Goal: Task Accomplishment & Management: Manage account settings

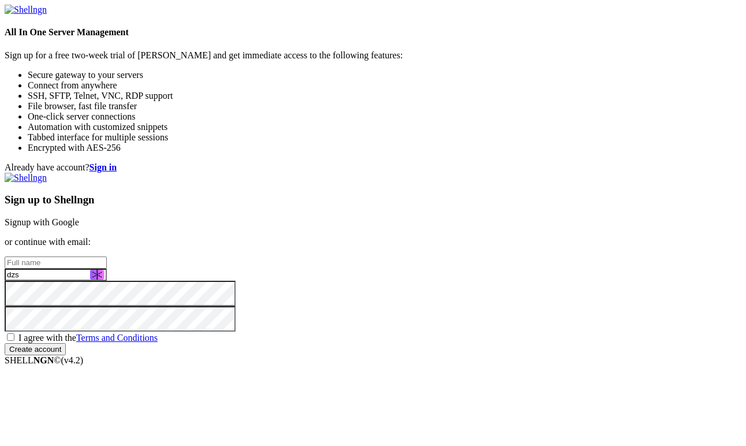
click at [158, 333] on span "I agree with the Terms and Conditions" at bounding box center [87, 338] width 139 height 10
click at [14, 333] on input "I agree with the Terms and Conditions" at bounding box center [11, 337] width 8 height 8
checkbox input "true"
click at [79, 217] on link "Signup with Google" at bounding box center [42, 222] width 75 height 10
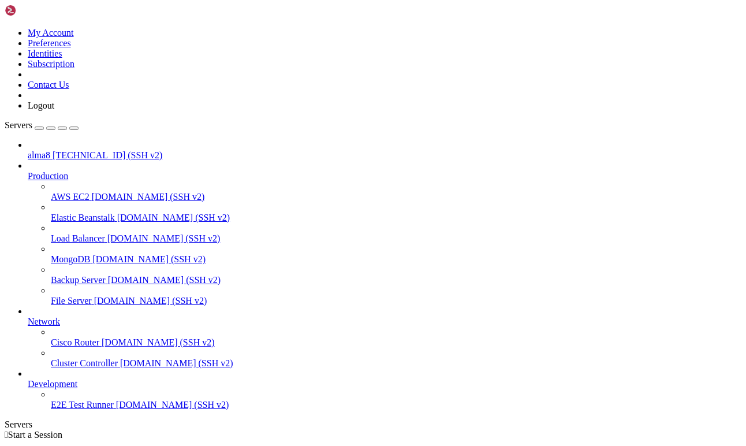
click at [130, 161] on div at bounding box center [385, 166] width 714 height 10
click at [28, 171] on icon at bounding box center [28, 171] width 0 height 0
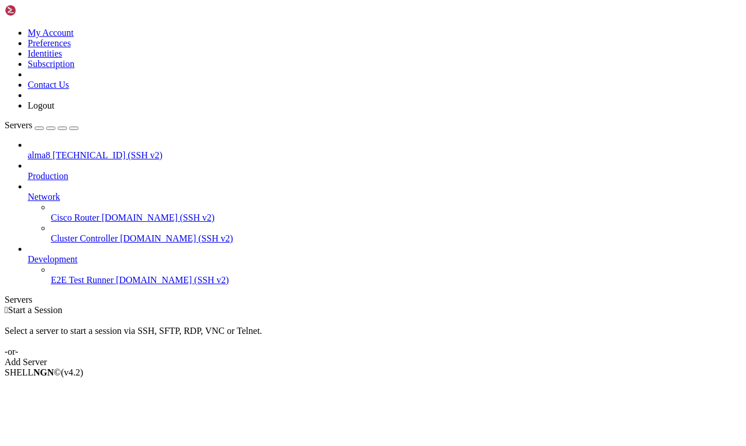
click at [72, 150] on span "[TECHNICAL_ID] (SSH v2)" at bounding box center [108, 155] width 110 height 10
click at [28, 254] on icon at bounding box center [28, 254] width 0 height 0
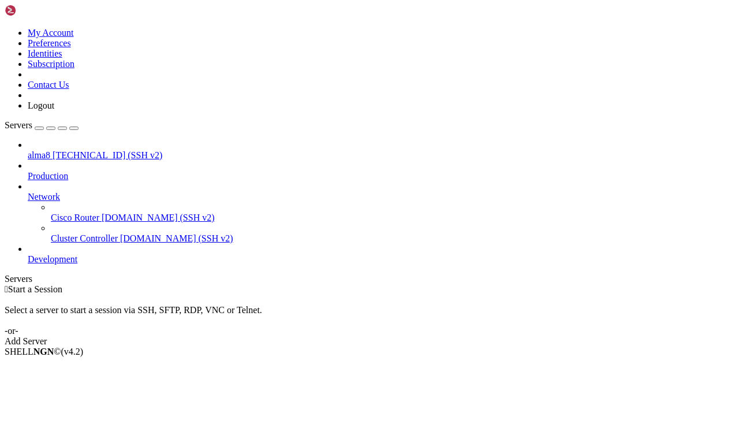
click at [28, 254] on icon at bounding box center [28, 254] width 0 height 0
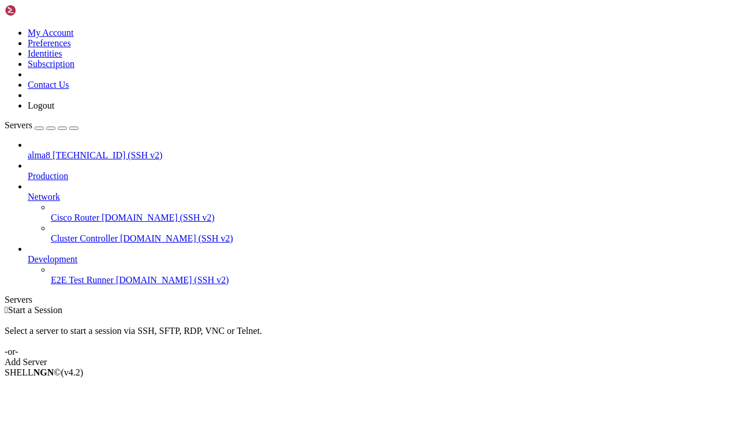
click at [99, 275] on span "E2E Test Runner" at bounding box center [82, 280] width 63 height 10
click at [116, 275] on span "[DOMAIN_NAME] (SSH v2)" at bounding box center [172, 280] width 113 height 10
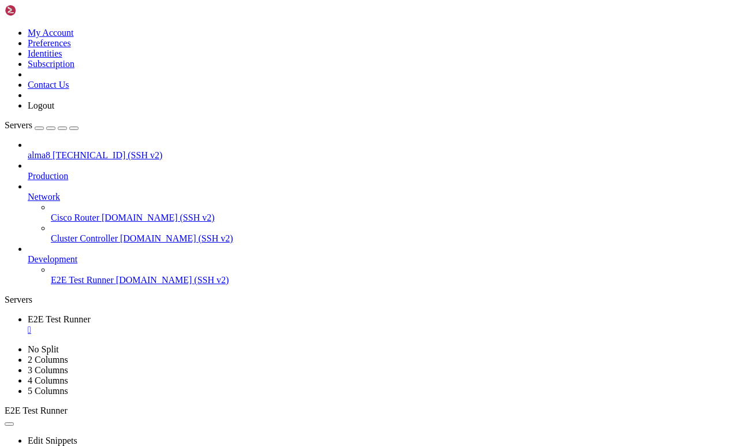
click at [236, 325] on div "" at bounding box center [385, 330] width 714 height 10
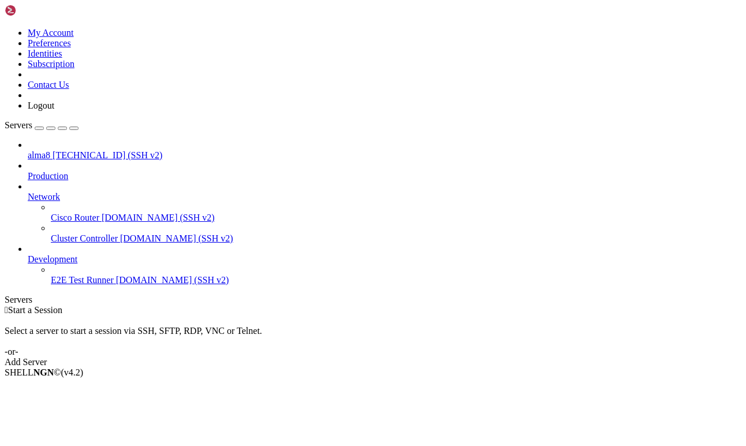
click at [50, 150] on span "alma8" at bounding box center [39, 155] width 23 height 10
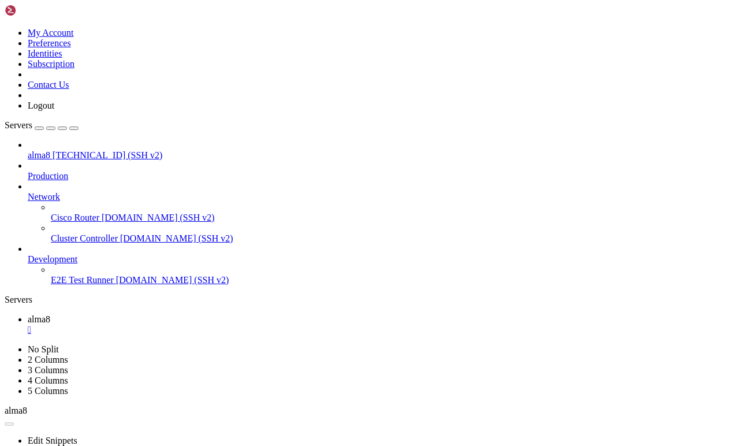
click at [51, 128] on div "button" at bounding box center [51, 128] width 0 height 0
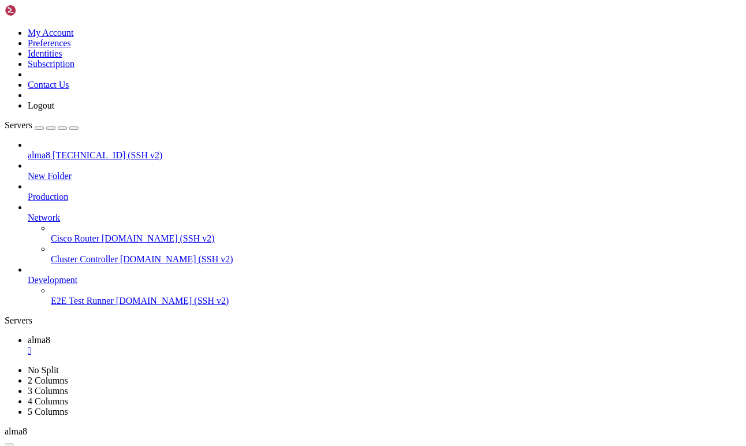
click at [66, 171] on span "New Folder" at bounding box center [50, 176] width 44 height 10
click at [196, 345] on div "" at bounding box center [385, 350] width 714 height 10
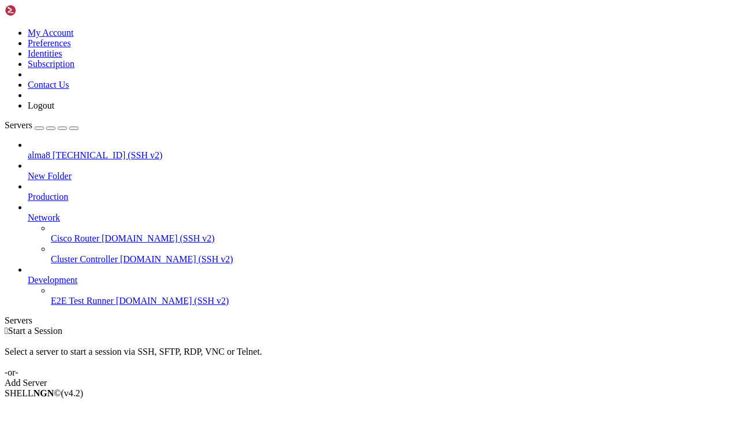
click at [451, 378] on div "Add Server" at bounding box center [373, 383] width 737 height 10
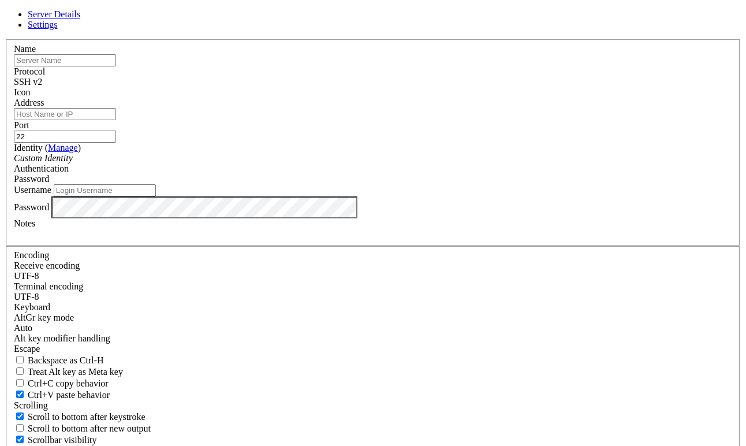
click at [458, 87] on div "SSH v2" at bounding box center [373, 82] width 719 height 10
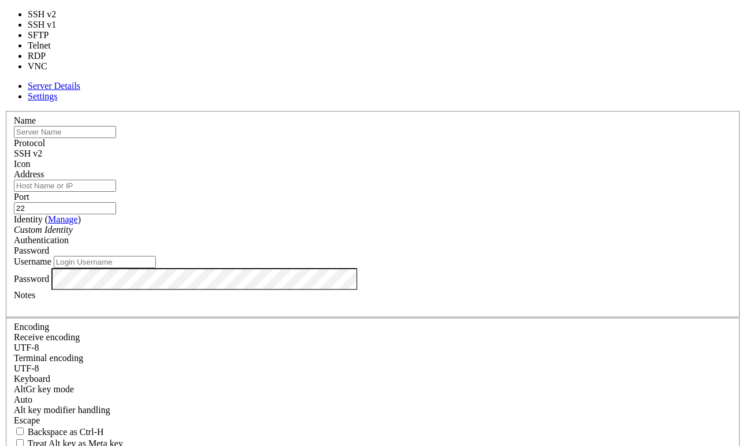
click at [378, 111] on div "Name Protocol SSH v2 Icon Address Port 22 ( Manage )" at bounding box center [373, 323] width 737 height 425
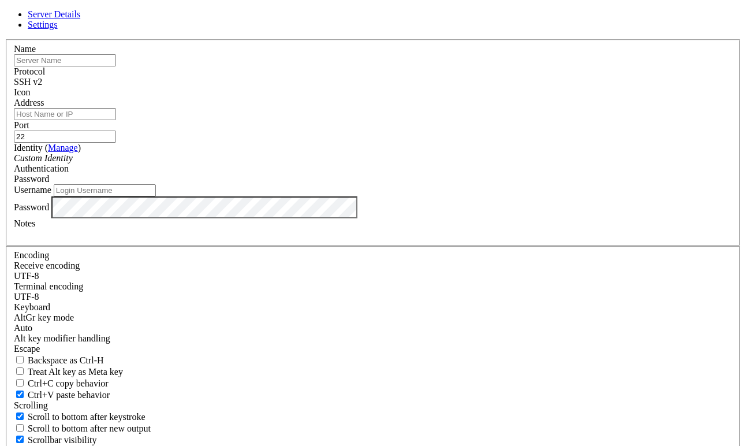
click at [58, 29] on span "Settings" at bounding box center [43, 25] width 30 height 10
click at [80, 19] on span "Server Details" at bounding box center [54, 14] width 53 height 10
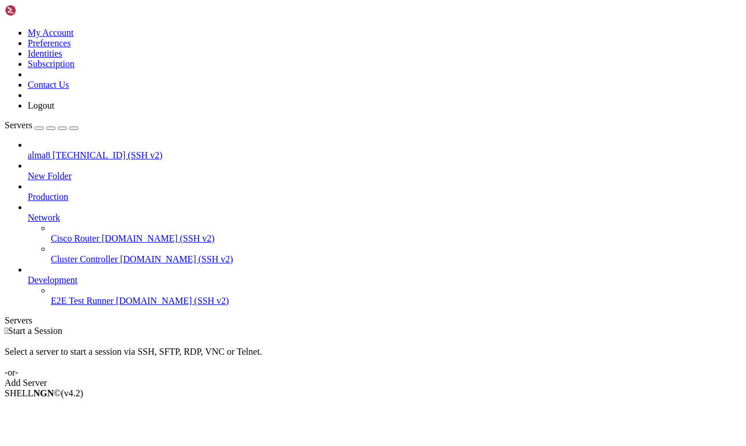
click at [53, 150] on span "[TECHNICAL_ID] (SSH v2)" at bounding box center [108, 155] width 110 height 10
click at [69, 150] on span "[TECHNICAL_ID] (SSH v2)" at bounding box center [108, 155] width 110 height 10
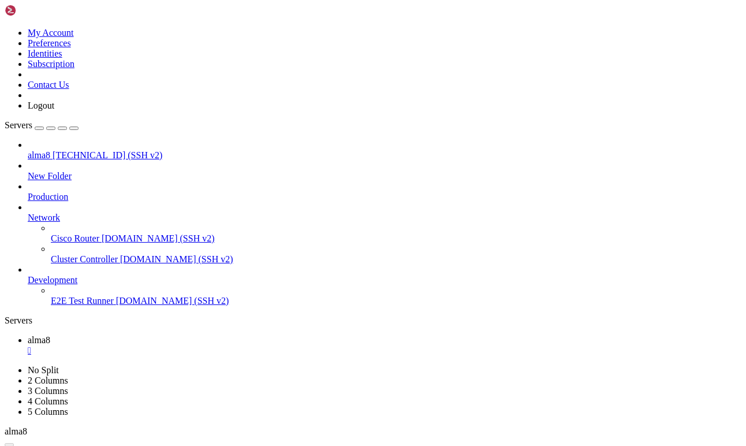
click at [197, 345] on div "" at bounding box center [385, 350] width 714 height 10
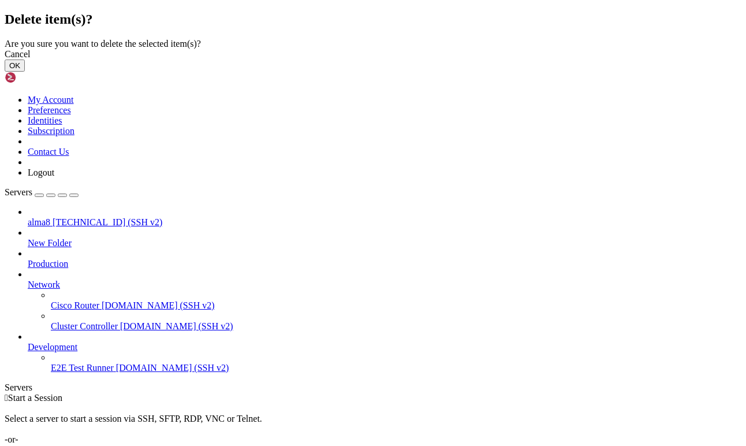
click at [25, 72] on button "OK" at bounding box center [15, 66] width 20 height 12
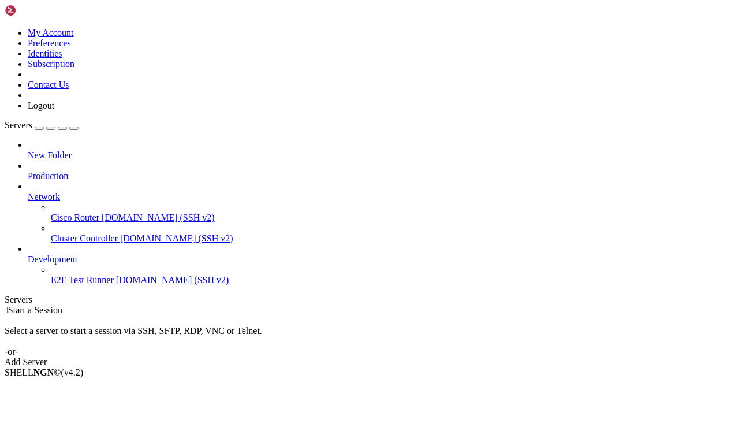
click at [39, 128] on div "button" at bounding box center [39, 128] width 0 height 0
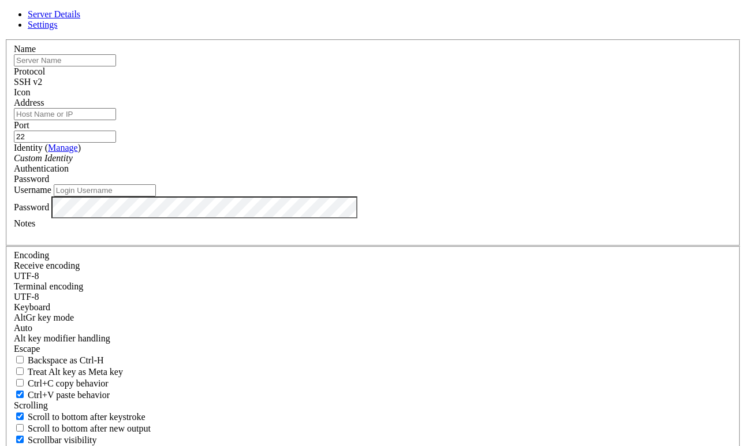
click at [116, 66] on input "text" at bounding box center [65, 60] width 102 height 12
type input "alma_8_plex"
click at [116, 120] on input "Address" at bounding box center [65, 114] width 102 height 12
paste input "[TECHNICAL_ID]"
type input "[TECHNICAL_ID]"
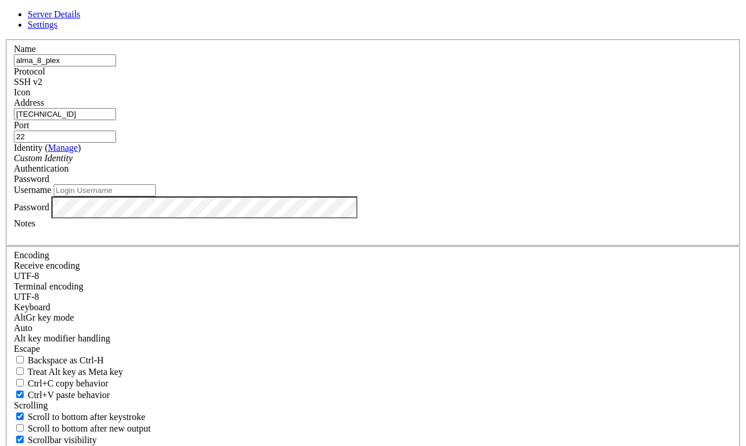
click at [285, 163] on div "Custom Identity" at bounding box center [373, 158] width 719 height 10
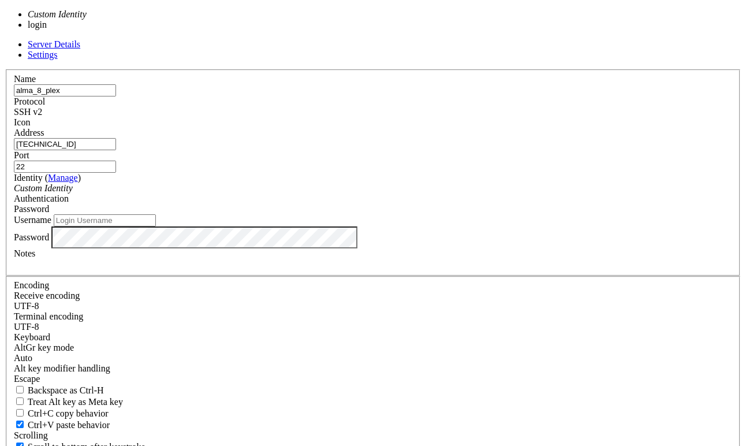
click at [285, 194] on div "Custom Identity" at bounding box center [373, 188] width 719 height 10
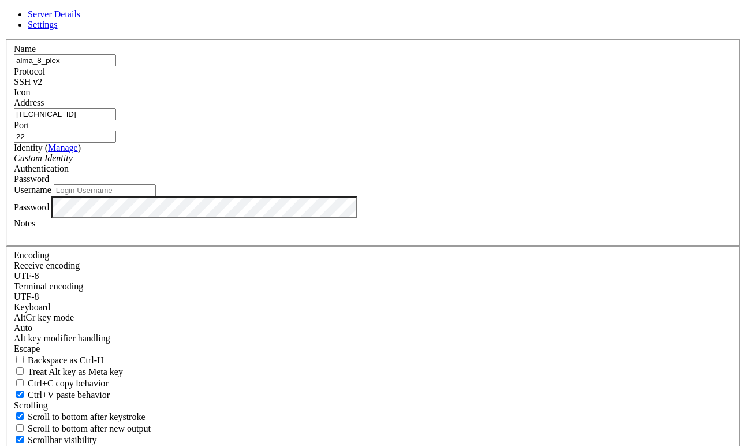
click at [73, 163] on icon "Custom Identity" at bounding box center [43, 158] width 59 height 10
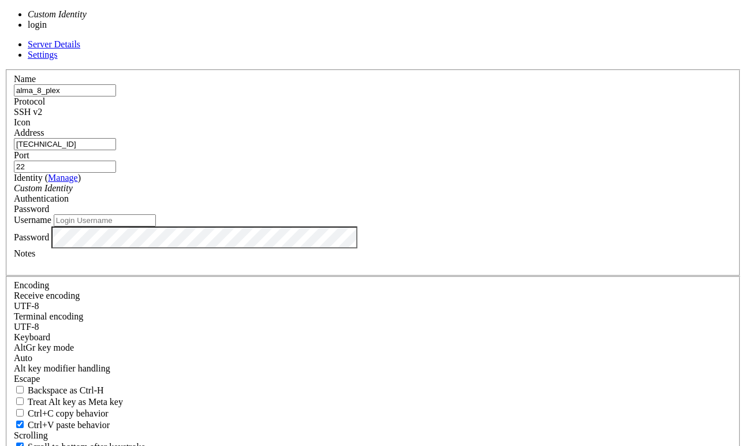
type input "dzs"
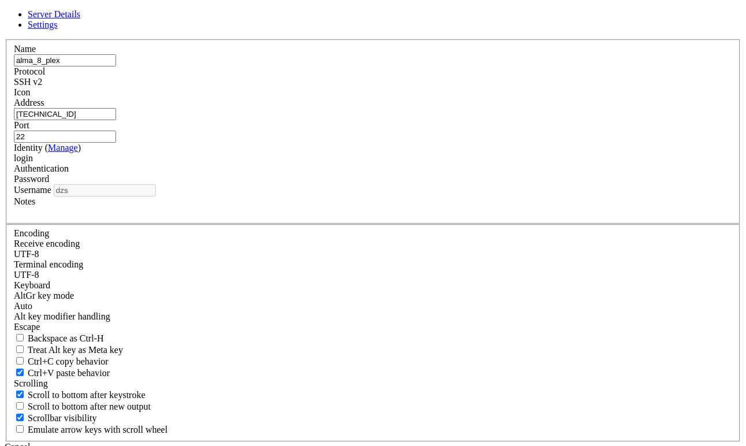
click at [281, 217] on div at bounding box center [373, 212] width 719 height 10
click at [251, 163] on div "login" at bounding box center [373, 158] width 719 height 10
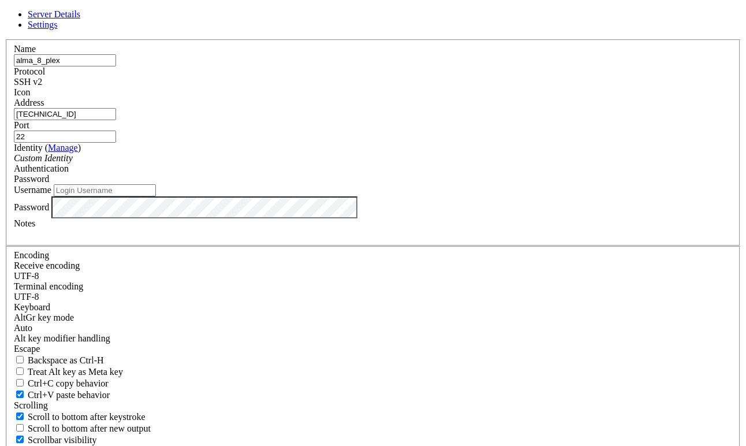
click at [156, 196] on input "Username" at bounding box center [105, 190] width 102 height 12
type input "dzs"
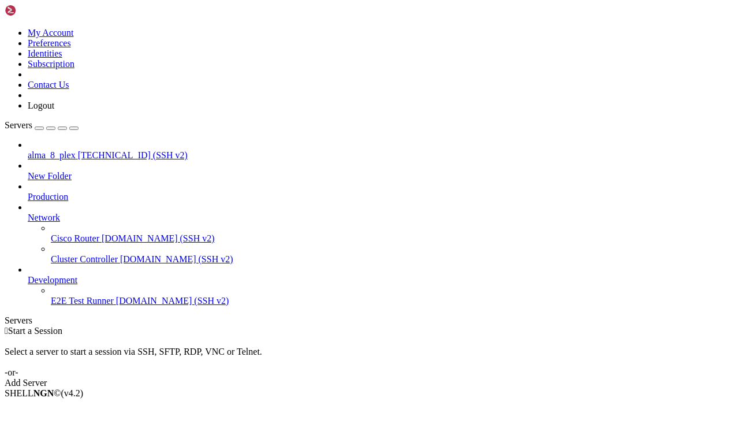
click at [78, 150] on span "[TECHNICAL_ID] (SSH v2)" at bounding box center [133, 155] width 110 height 10
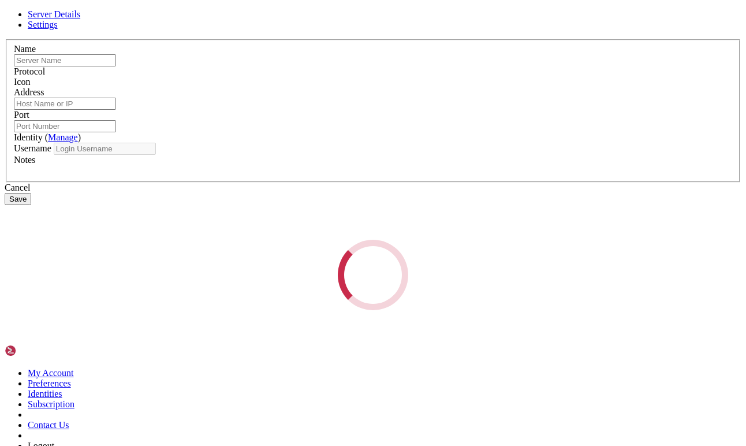
type input "alma_8_plex"
type input "[TECHNICAL_ID]"
type input "22"
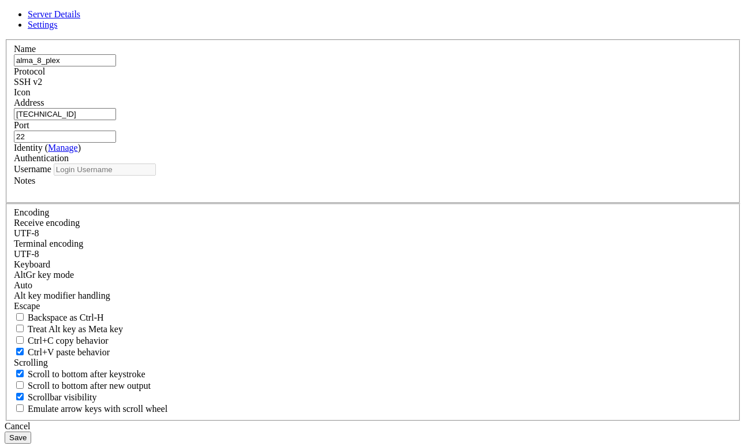
type input "dzs"
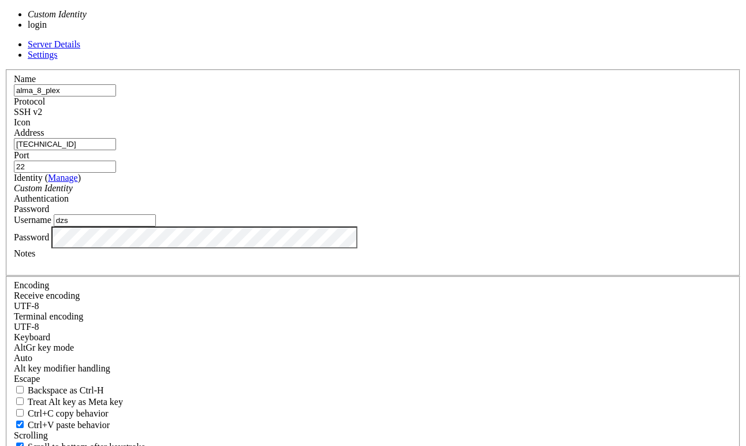
click at [303, 194] on div "Custom Identity" at bounding box center [373, 188] width 719 height 10
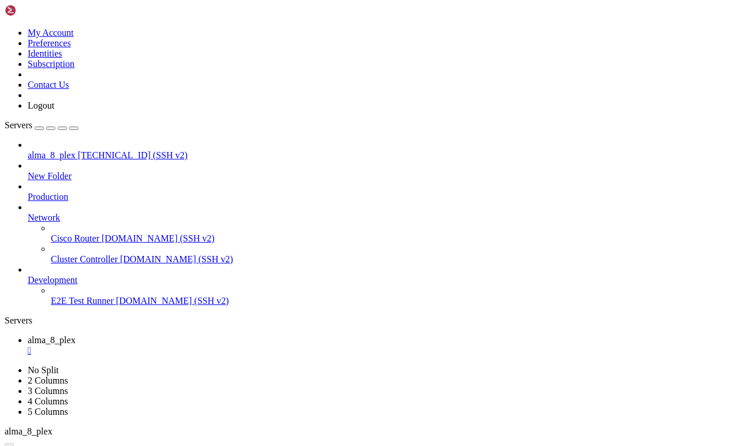
click at [78, 150] on span "[TECHNICAL_ID] (SSH v2)" at bounding box center [133, 155] width 110 height 10
click at [76, 335] on span "alma_8_plex" at bounding box center [52, 340] width 48 height 10
click at [224, 345] on div "" at bounding box center [385, 350] width 714 height 10
click at [223, 345] on div "" at bounding box center [385, 350] width 714 height 10
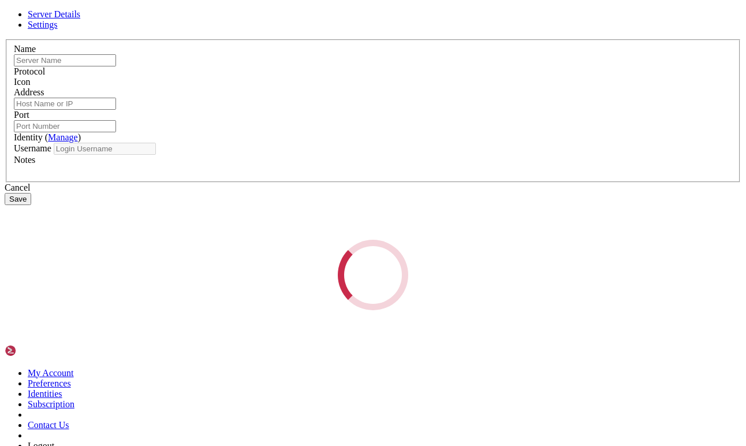
type input "alma_8_plex"
type input "[TECHNICAL_ID]"
type input "22"
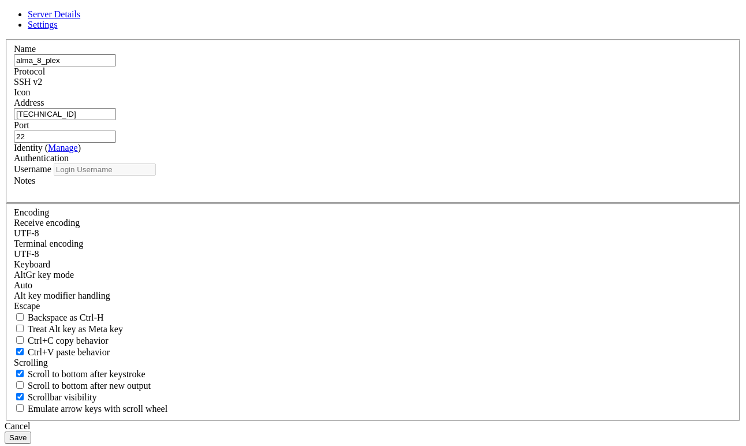
type input "dzs"
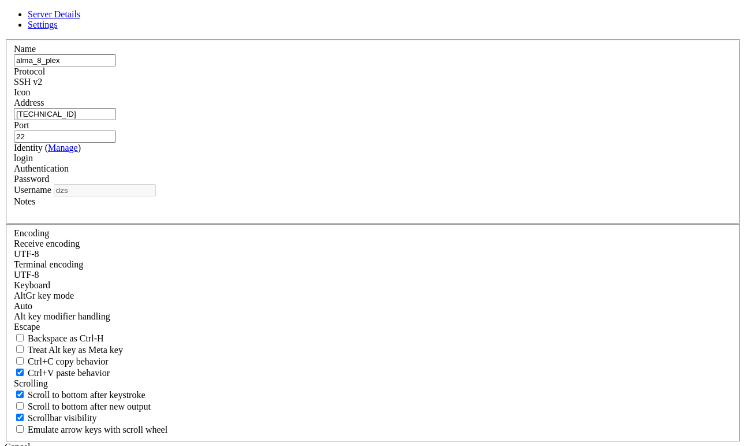
click at [256, 163] on div "login" at bounding box center [373, 158] width 719 height 10
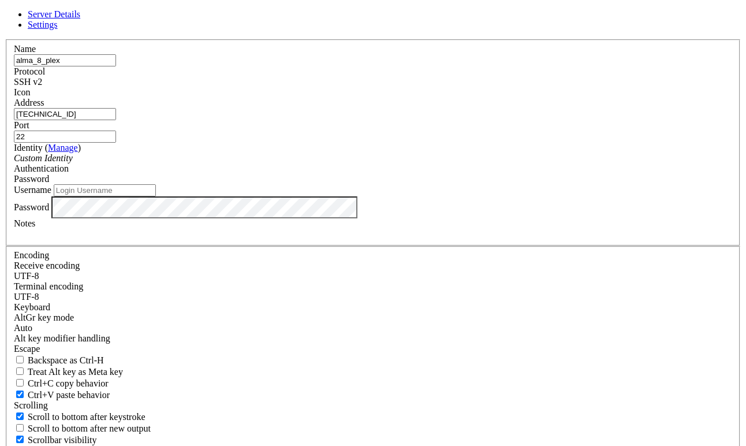
click at [156, 196] on input "Username" at bounding box center [105, 190] width 102 height 12
type input "dzs"
click at [453, 184] on div "Password" at bounding box center [373, 179] width 719 height 10
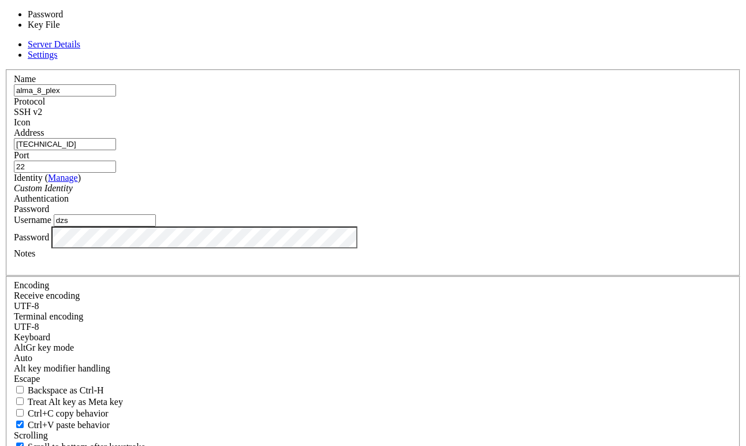
click at [453, 204] on div "Password" at bounding box center [373, 209] width 719 height 10
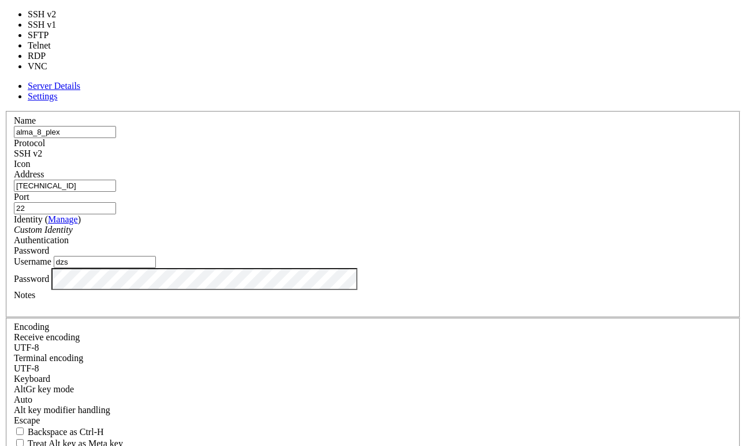
click at [452, 148] on div "SSH v2" at bounding box center [373, 153] width 719 height 10
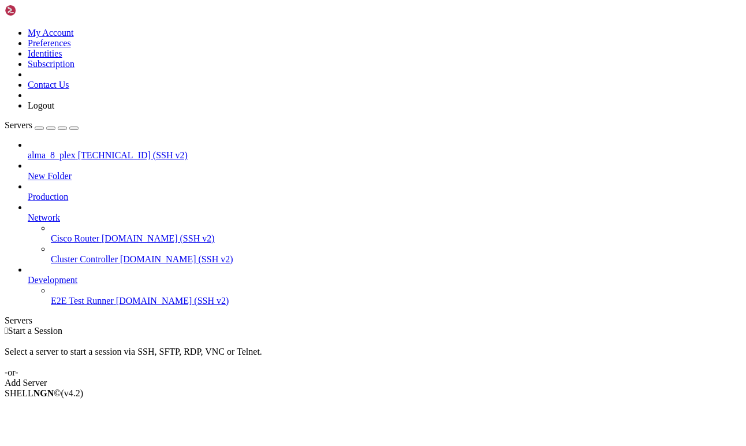
click at [78, 150] on span "[TECHNICAL_ID] (SSH v2)" at bounding box center [133, 155] width 110 height 10
click at [74, 418] on li "Open SFTP" at bounding box center [80, 423] width 105 height 10
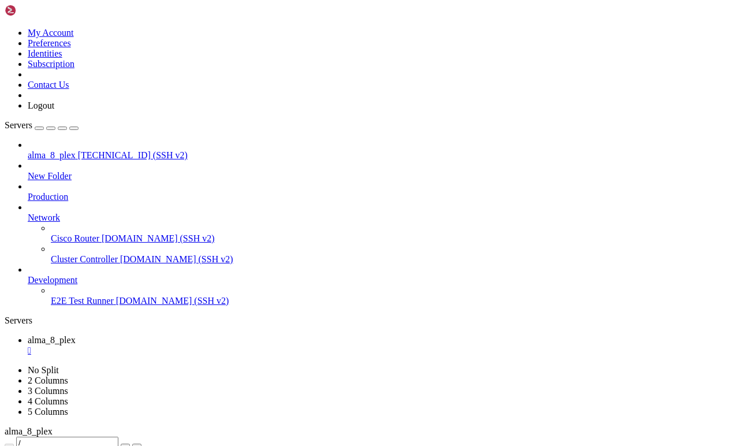
click at [224, 345] on div "" at bounding box center [385, 350] width 714 height 10
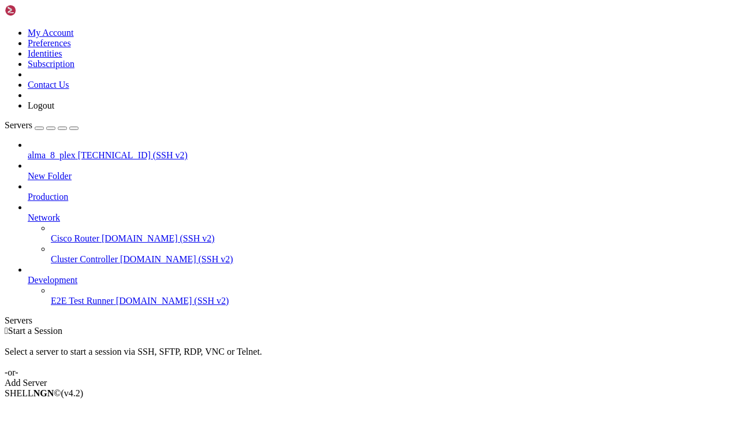
click at [78, 150] on span "[TECHNICAL_ID] (SSH v2)" at bounding box center [133, 155] width 110 height 10
click at [79, 408] on li "Connect" at bounding box center [80, 413] width 105 height 10
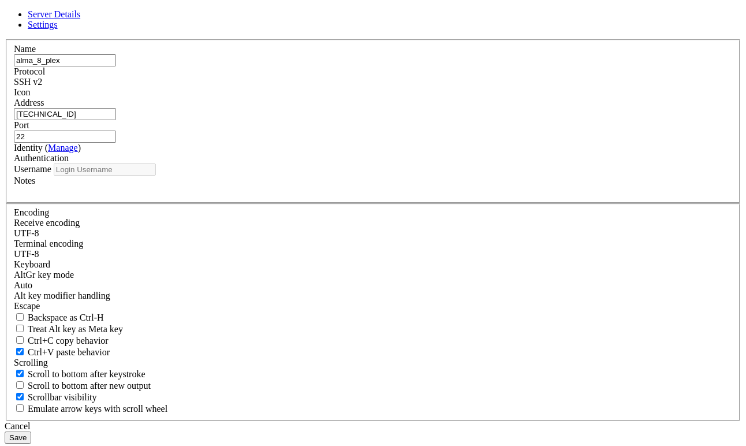
type input "dzs"
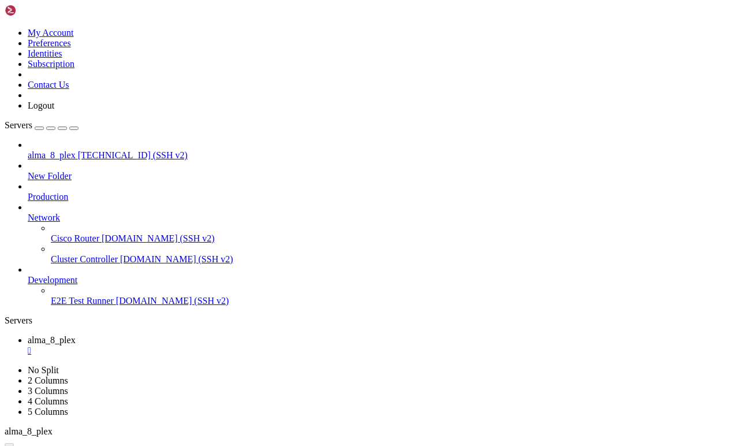
click at [222, 345] on div "" at bounding box center [385, 350] width 714 height 10
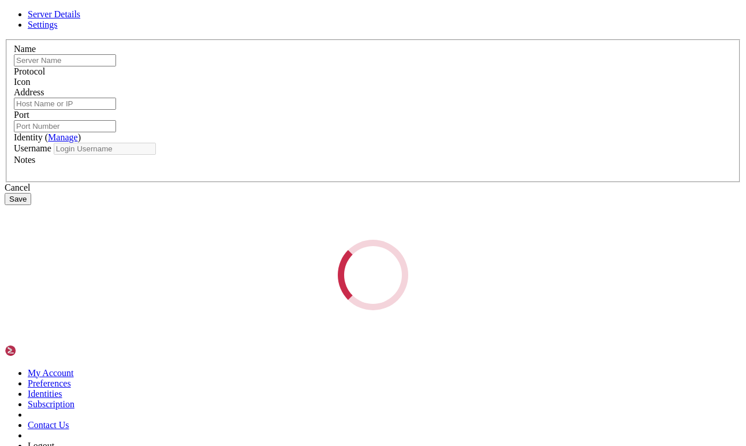
type input "alma_8_plex"
type input "[TECHNICAL_ID]"
type input "22"
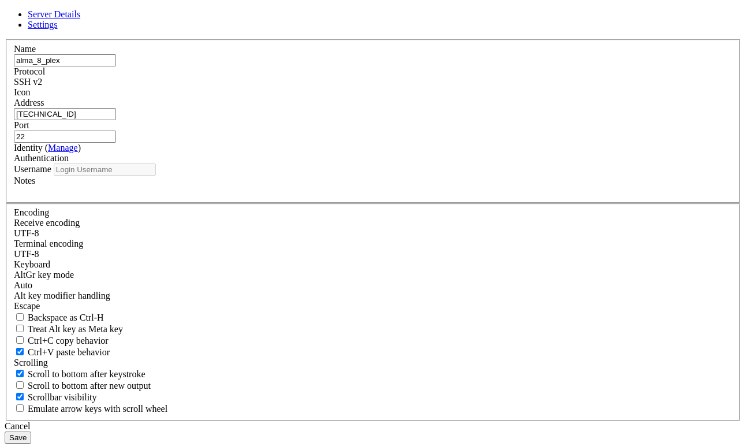
type input "dzs"
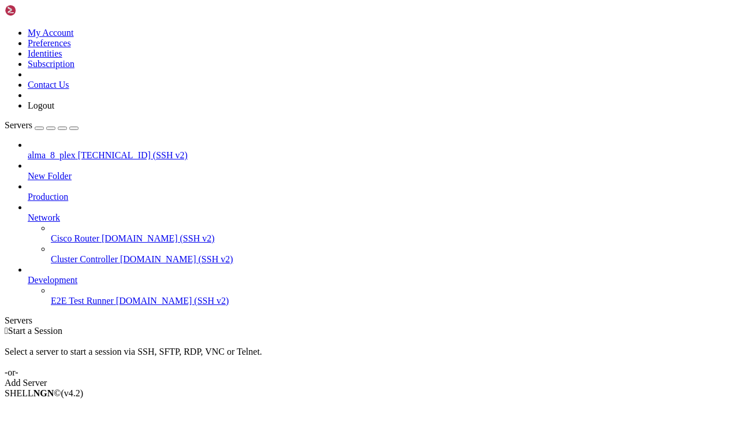
click at [78, 150] on span "[TECHNICAL_ID] (SSH v2)" at bounding box center [133, 155] width 110 height 10
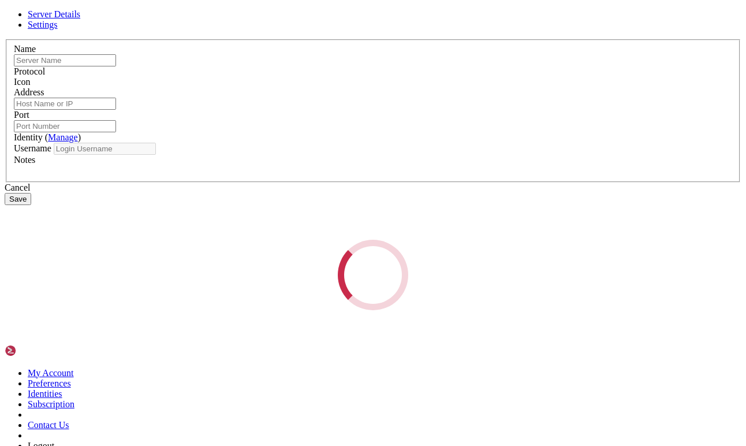
type input "alma_8_plex"
type input "[TECHNICAL_ID]"
type input "22"
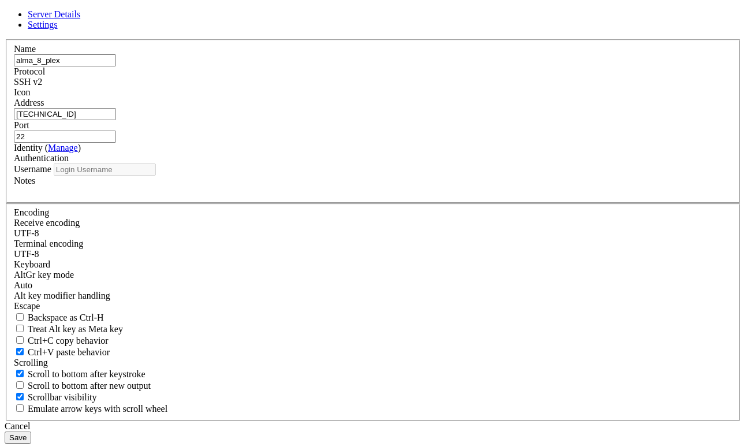
type input "dzs"
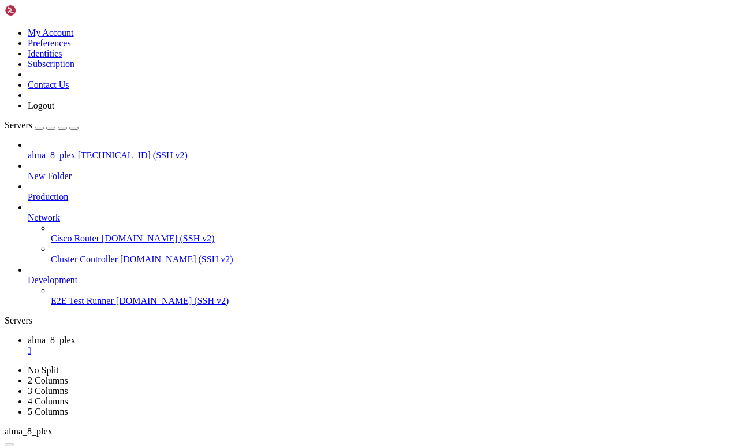
click at [224, 345] on div "" at bounding box center [385, 350] width 714 height 10
